Goal: Information Seeking & Learning: Learn about a topic

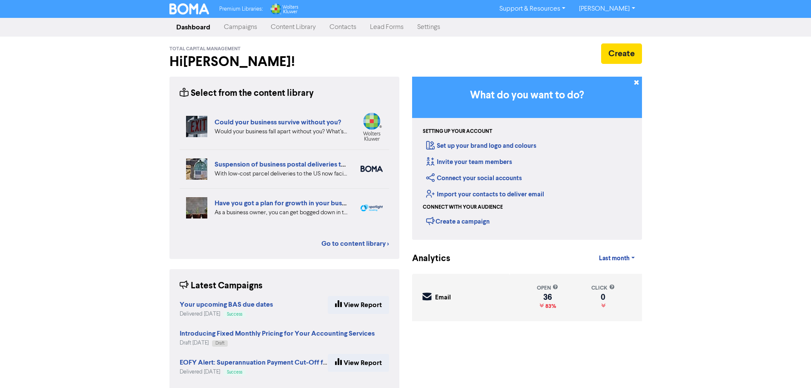
click at [244, 27] on link "Campaigns" at bounding box center [240, 27] width 47 height 17
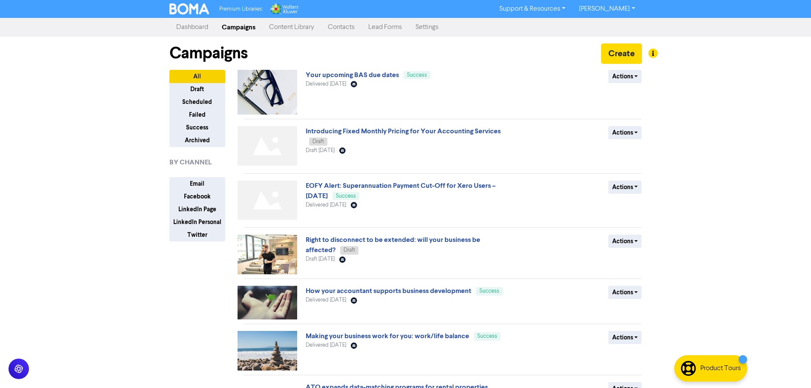
click at [290, 27] on link "Content Library" at bounding box center [291, 27] width 59 height 17
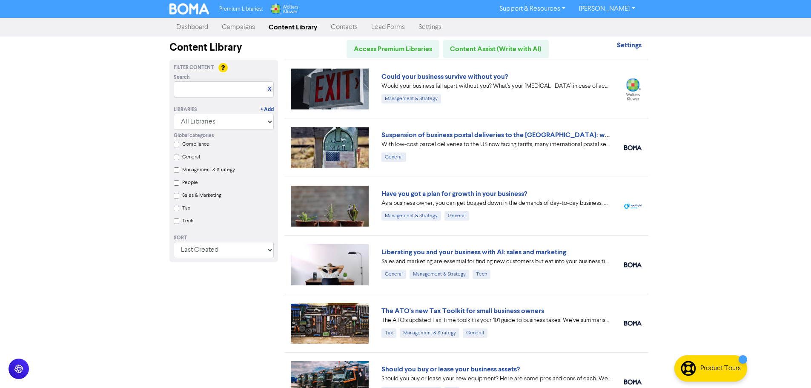
click at [247, 24] on link "Campaigns" at bounding box center [238, 27] width 47 height 17
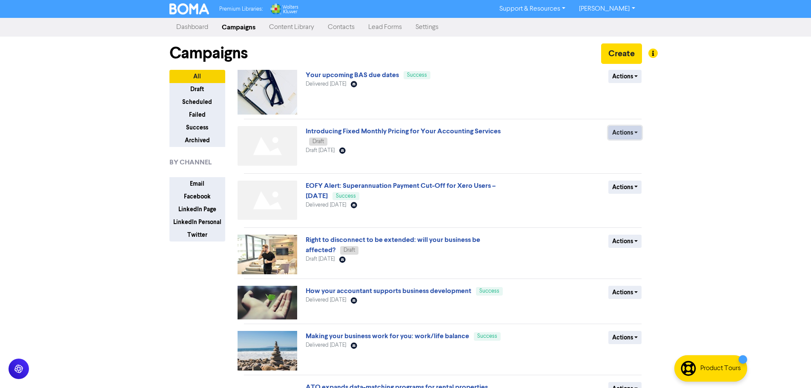
click at [617, 133] on button "Actions" at bounding box center [626, 132] width 34 height 13
click at [617, 149] on button "Delete" at bounding box center [642, 151] width 67 height 14
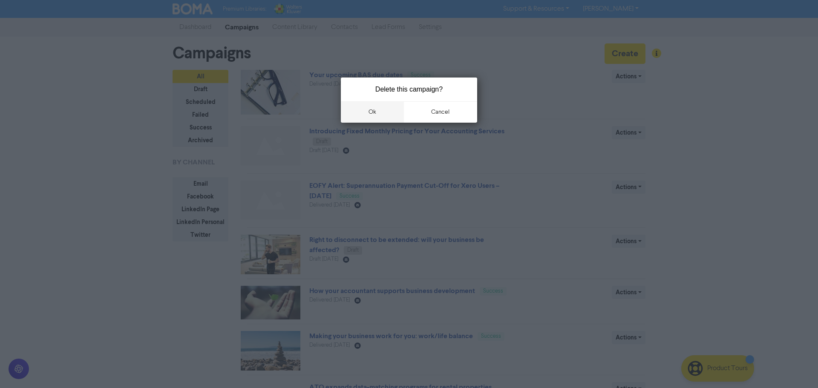
click at [382, 114] on button "ok" at bounding box center [372, 111] width 63 height 21
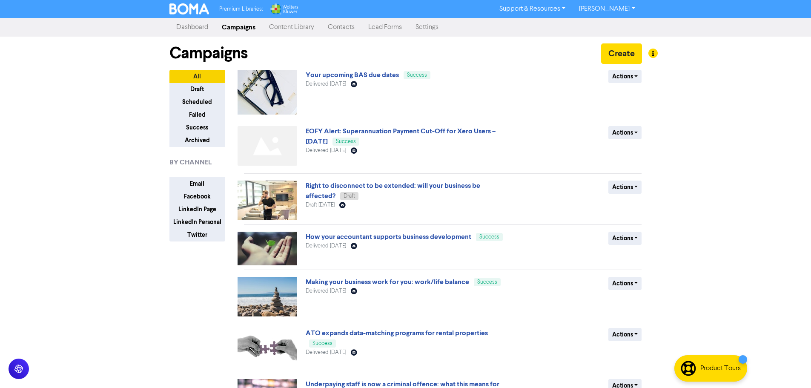
click at [293, 28] on link "Content Library" at bounding box center [291, 27] width 59 height 17
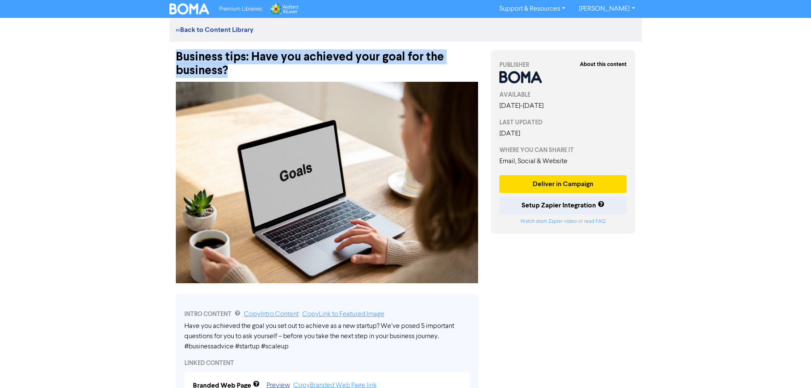
drag, startPoint x: 237, startPoint y: 71, endPoint x: 174, endPoint y: 56, distance: 64.7
click at [174, 56] on div "Business tips: Have you achieved your goal for the business?" at bounding box center [326, 60] width 315 height 36
copy div "Business tips: Have you achieved your goal for the business?"
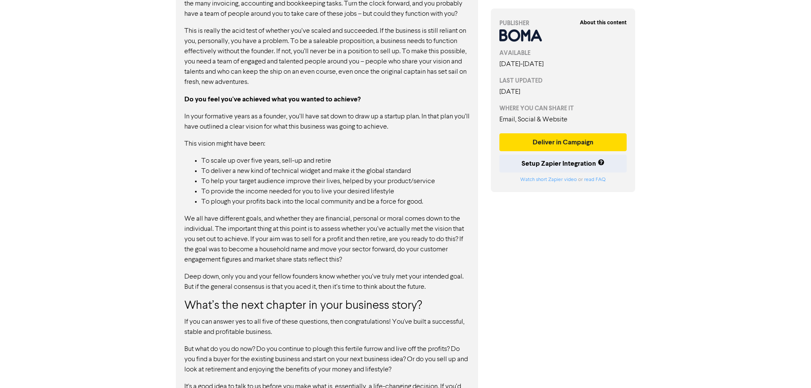
scroll to position [924, 0]
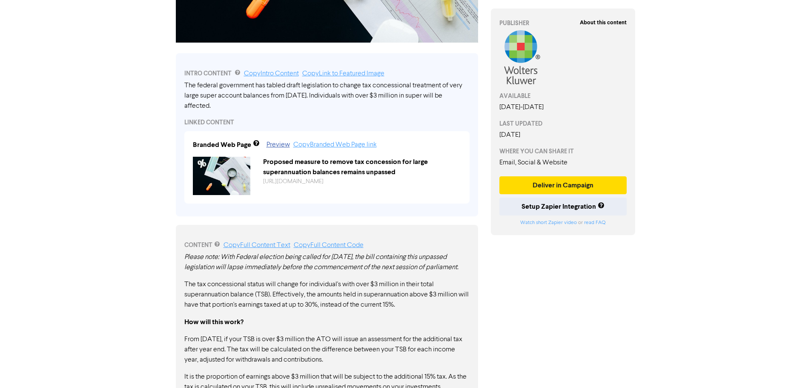
scroll to position [255, 0]
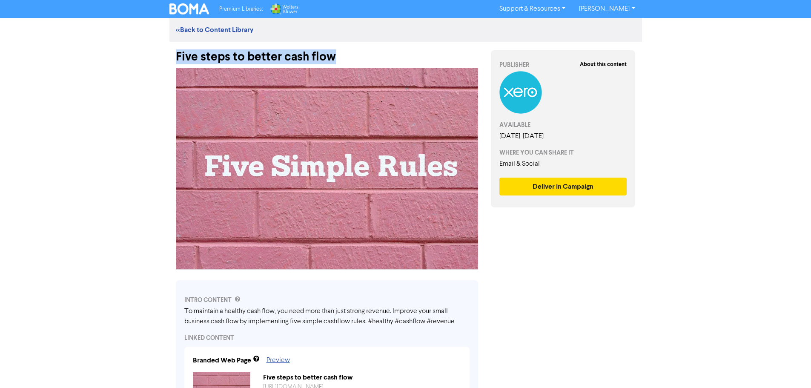
drag, startPoint x: 303, startPoint y: 55, endPoint x: 176, endPoint y: 57, distance: 126.9
click at [176, 57] on div "Five steps to better cash flow" at bounding box center [327, 53] width 302 height 22
copy div "Five steps to better cash flow"
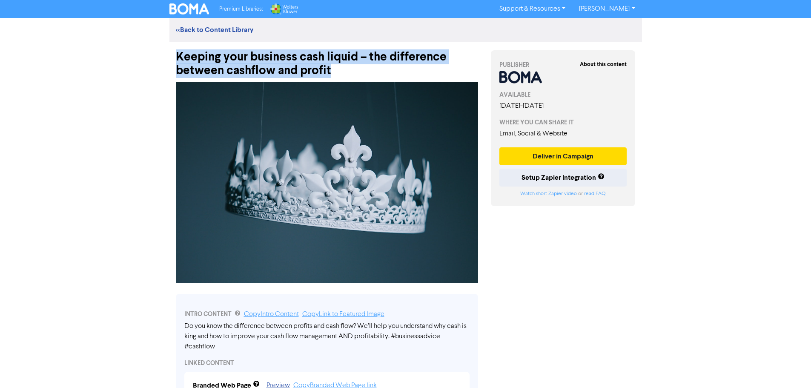
drag, startPoint x: 343, startPoint y: 70, endPoint x: 176, endPoint y: 59, distance: 167.7
click at [176, 59] on div "Keeping your business cash liquid – the difference between cashflow and profit" at bounding box center [327, 60] width 302 height 36
copy div "Keeping your business cash liquid – the difference between cashflow and profit"
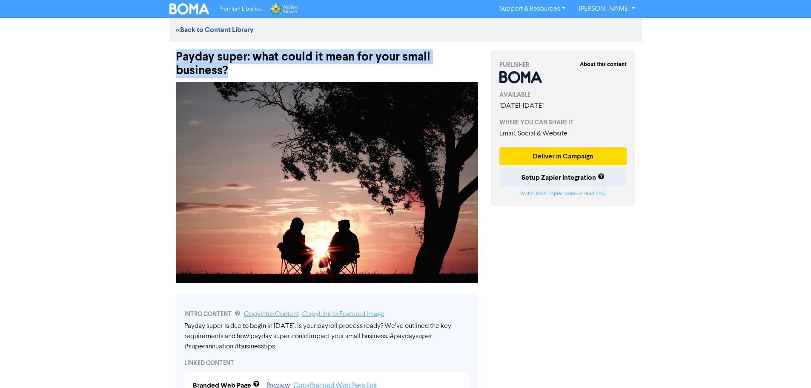
drag, startPoint x: 243, startPoint y: 72, endPoint x: 169, endPoint y: 54, distance: 76.3
click at [169, 54] on div "Payday super: what could it mean for your small business?" at bounding box center [326, 60] width 315 height 36
copy div "Payday super: what could it mean for your small business?"
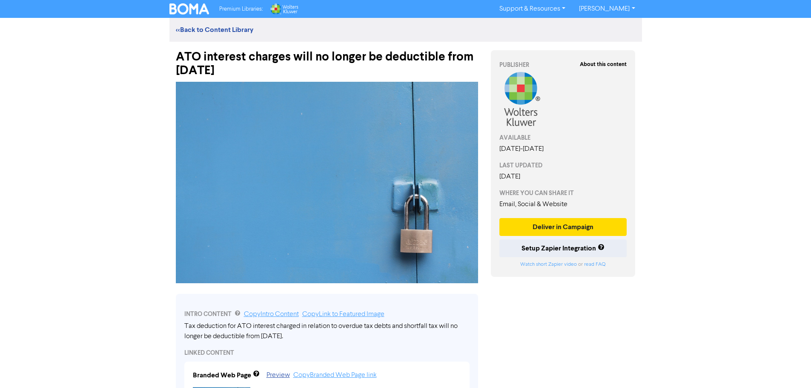
drag, startPoint x: 202, startPoint y: 72, endPoint x: 166, endPoint y: 60, distance: 38.2
copy div "ATO interest charges will no longer be deductible from 1 July 2025"
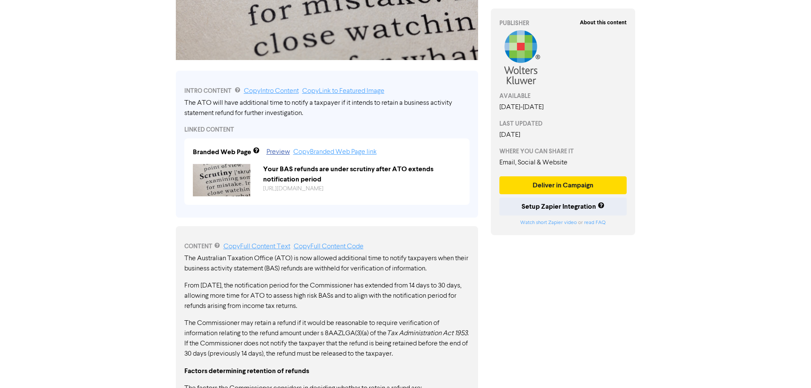
scroll to position [213, 0]
